Goal: Task Accomplishment & Management: Complete application form

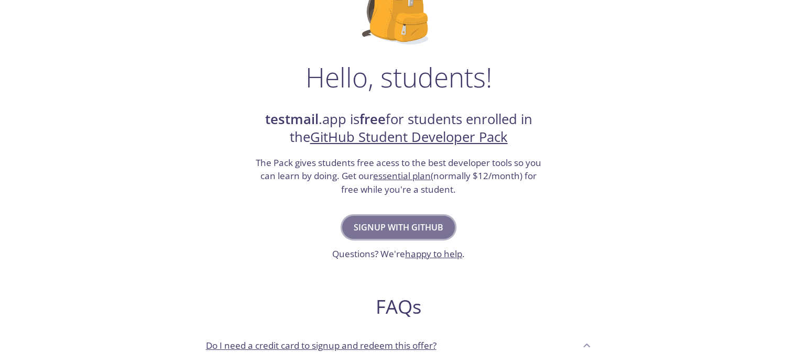
click at [387, 225] on span "Signup with GitHub" at bounding box center [399, 227] width 90 height 15
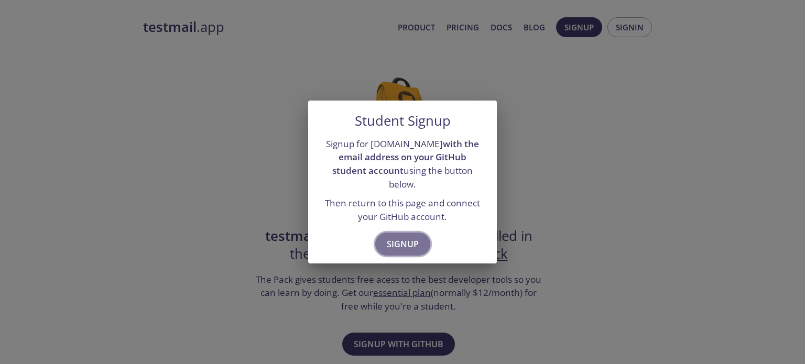
click at [414, 237] on span "Signup" at bounding box center [403, 244] width 32 height 15
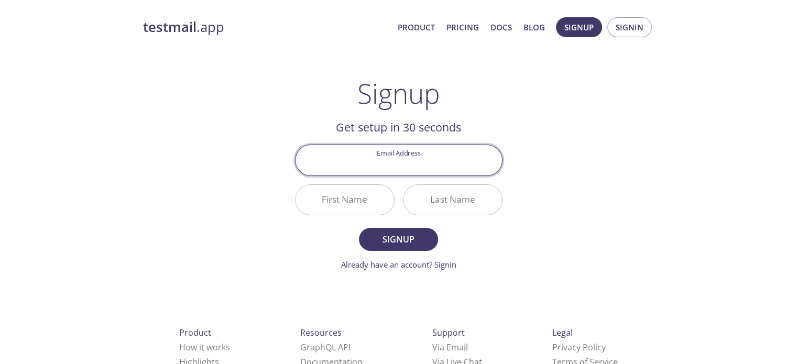
click at [421, 170] on input "Email Address" at bounding box center [398, 160] width 206 height 30
type input "[EMAIL_ADDRESS][DOMAIN_NAME]"
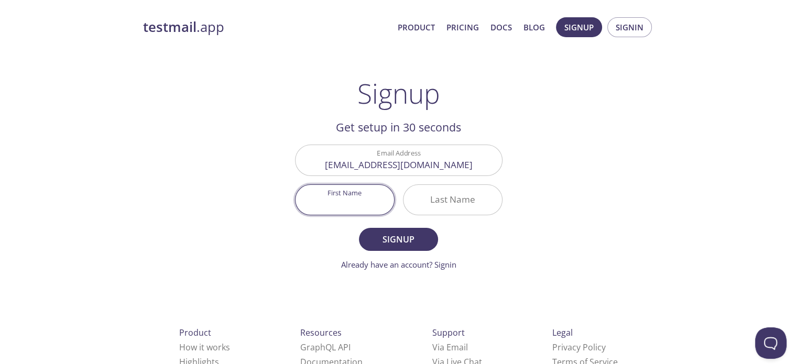
click at [368, 203] on input "First Name" at bounding box center [344, 200] width 98 height 30
type input "Prince"
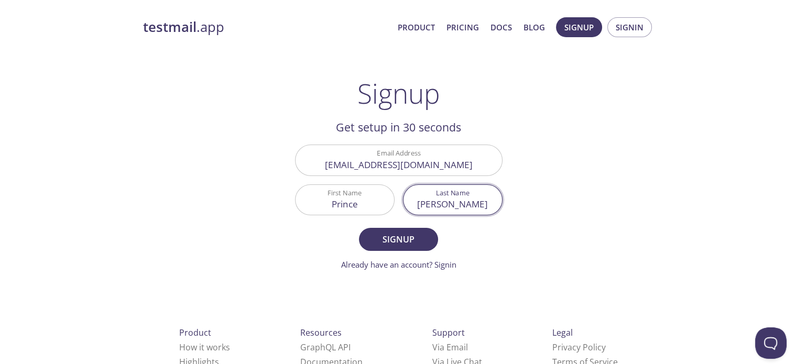
type input "[PERSON_NAME]"
click at [359, 228] on button "Signup" at bounding box center [398, 239] width 79 height 23
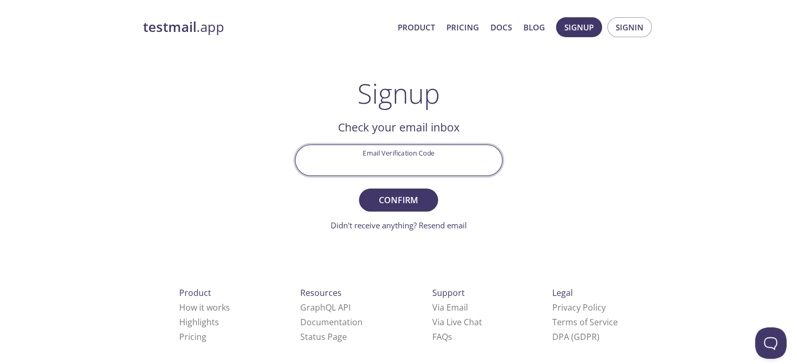
click at [434, 145] on input "Email Verification Code" at bounding box center [398, 160] width 206 height 30
paste input "4R1SKLW"
type input "4R1SKLW"
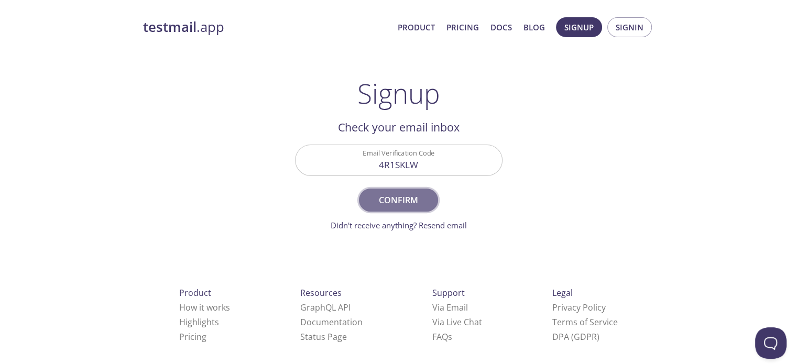
click at [379, 203] on span "Confirm" at bounding box center [398, 200] width 56 height 15
